Goal: Transaction & Acquisition: Purchase product/service

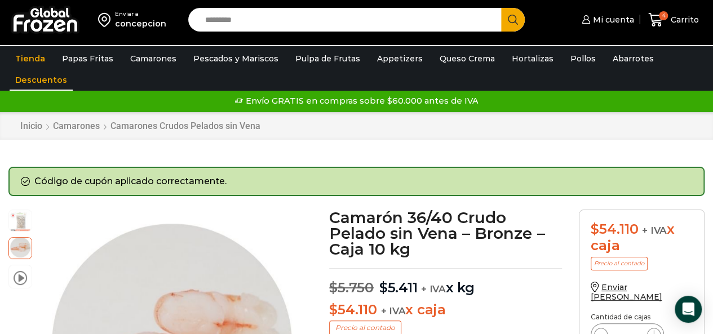
click at [11, 78] on link "Descuentos" at bounding box center [41, 79] width 63 height 21
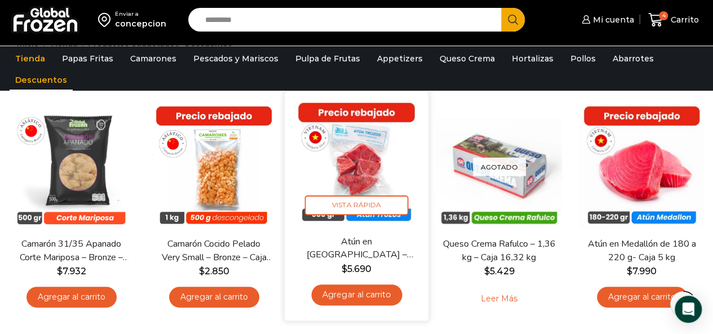
scroll to position [56, 0]
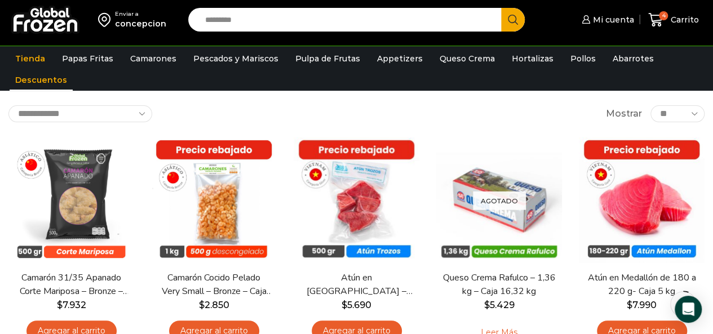
click at [36, 82] on link "Descuentos" at bounding box center [41, 79] width 63 height 21
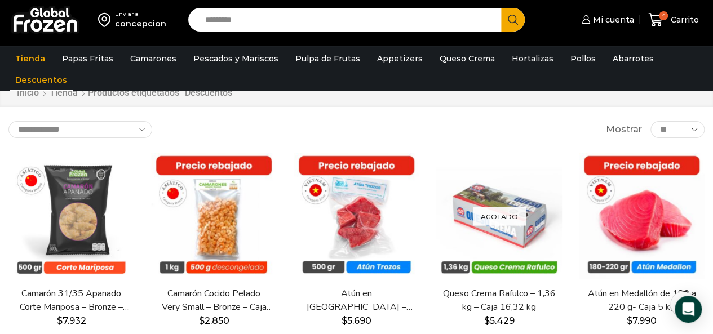
scroll to position [56, 0]
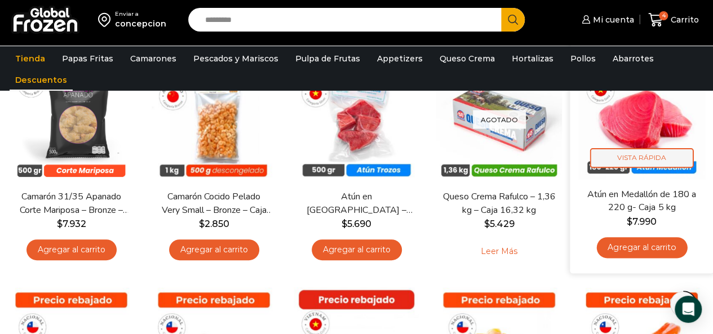
scroll to position [169, 0]
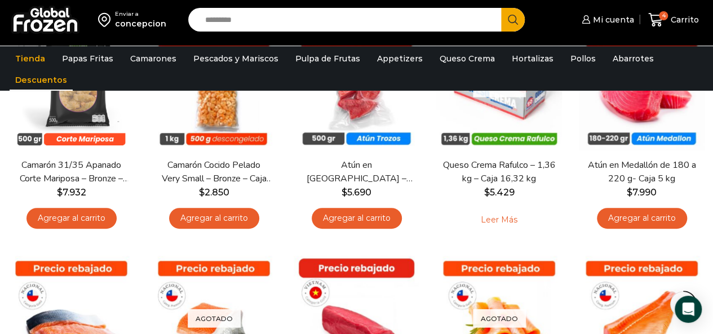
click at [137, 23] on div "concepcion" at bounding box center [140, 23] width 51 height 11
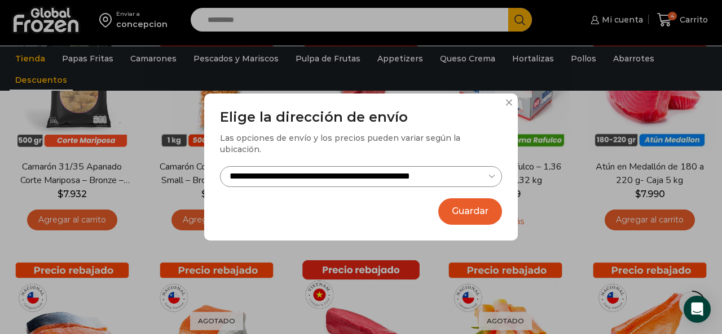
click at [330, 166] on select "**********" at bounding box center [361, 176] width 282 height 21
click at [505, 106] on button at bounding box center [508, 102] width 7 height 7
